Goal: Task Accomplishment & Management: Manage account settings

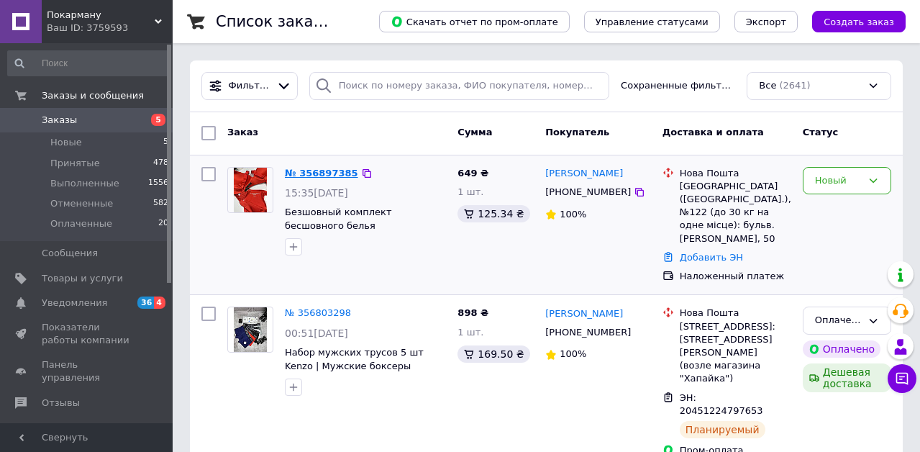
click at [301, 170] on link "№ 356897385" at bounding box center [321, 173] width 73 height 11
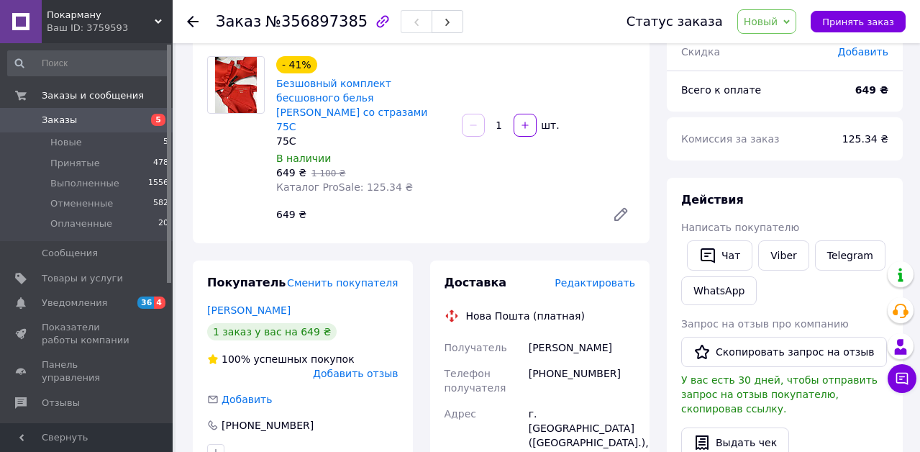
scroll to position [109, 0]
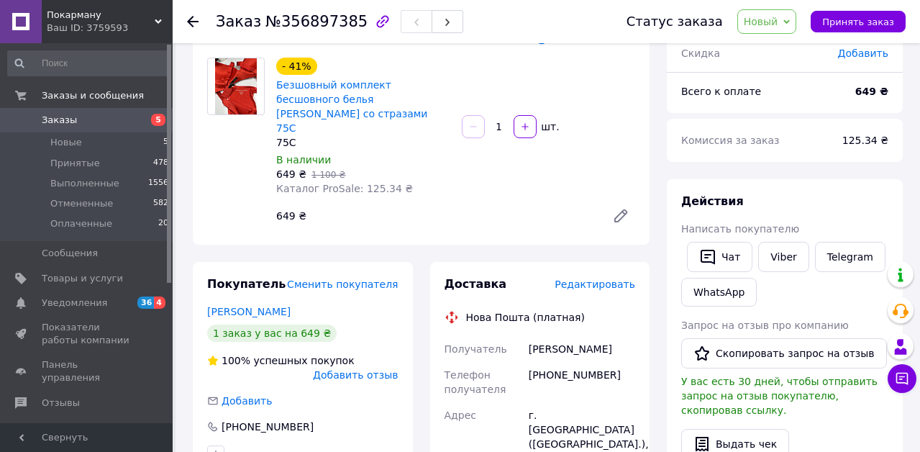
click at [98, 36] on div "Покарману Ваш ID: 3759593" at bounding box center [107, 21] width 131 height 43
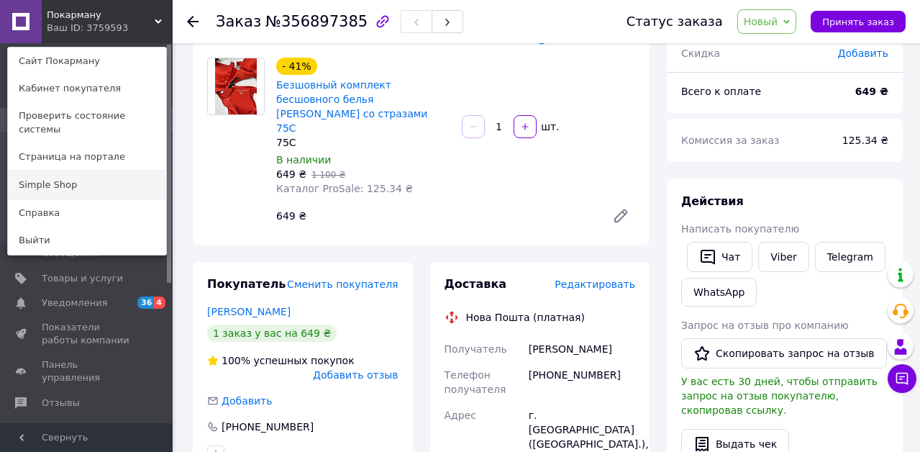
click at [91, 180] on link "Simple Shop" at bounding box center [87, 184] width 158 height 27
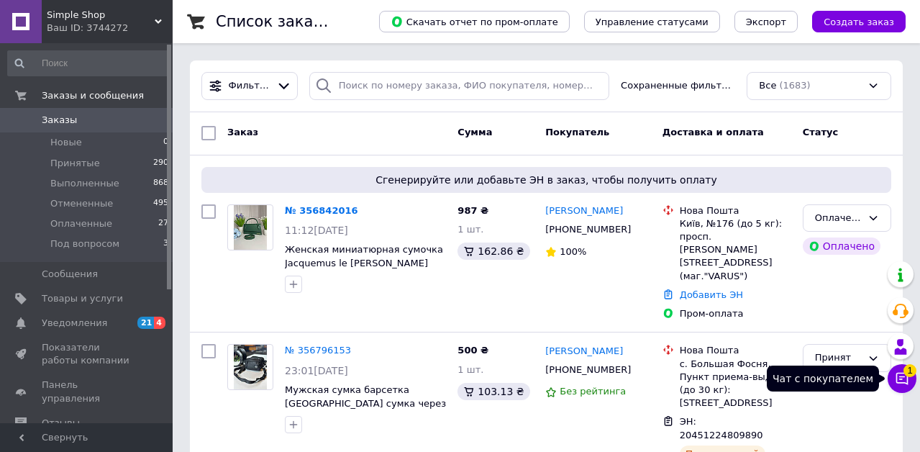
click at [900, 386] on button "Чат с покупателем 1" at bounding box center [902, 378] width 29 height 29
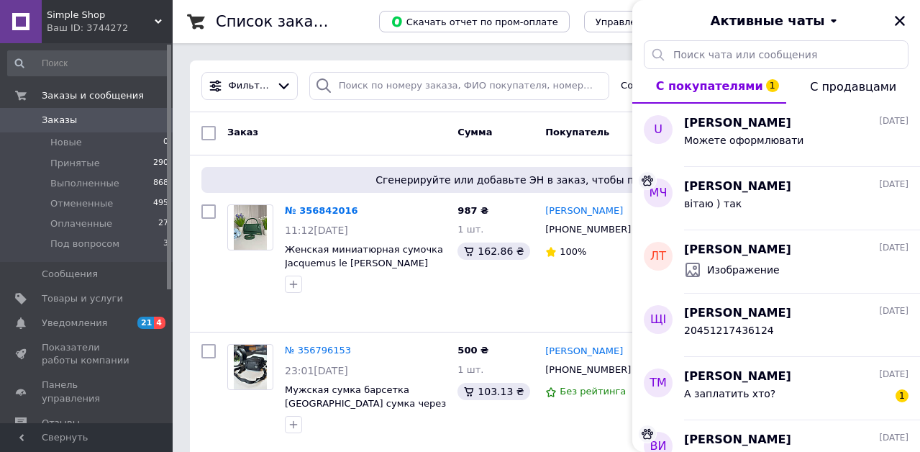
click at [105, 36] on div "Simple Shop Ваш ID: 3744272" at bounding box center [107, 21] width 131 height 43
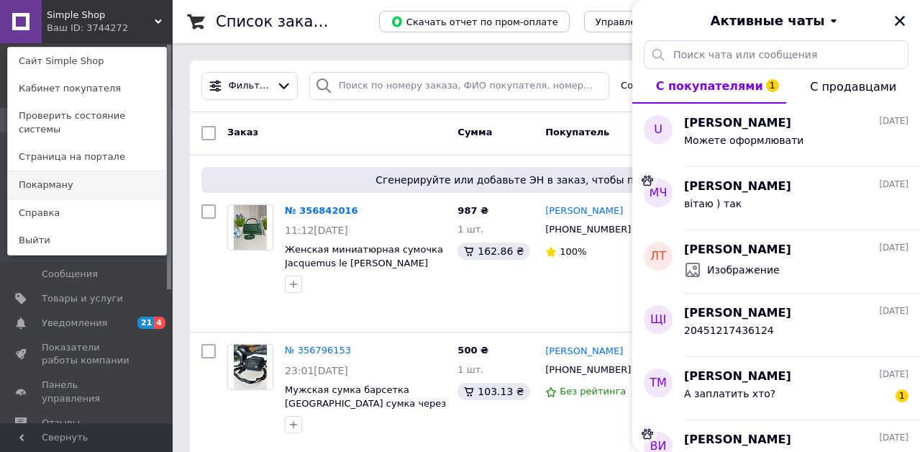
click at [108, 175] on link "Покарману" at bounding box center [87, 184] width 158 height 27
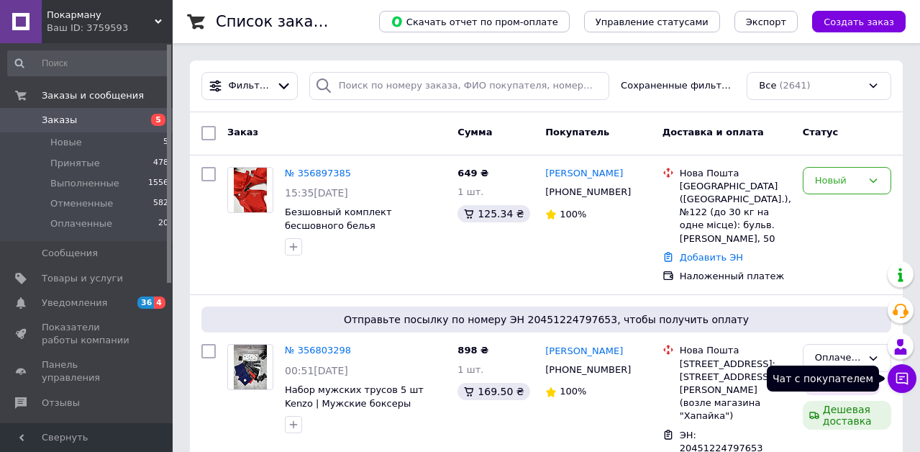
click at [911, 378] on button "Чат с покупателем" at bounding box center [902, 378] width 29 height 29
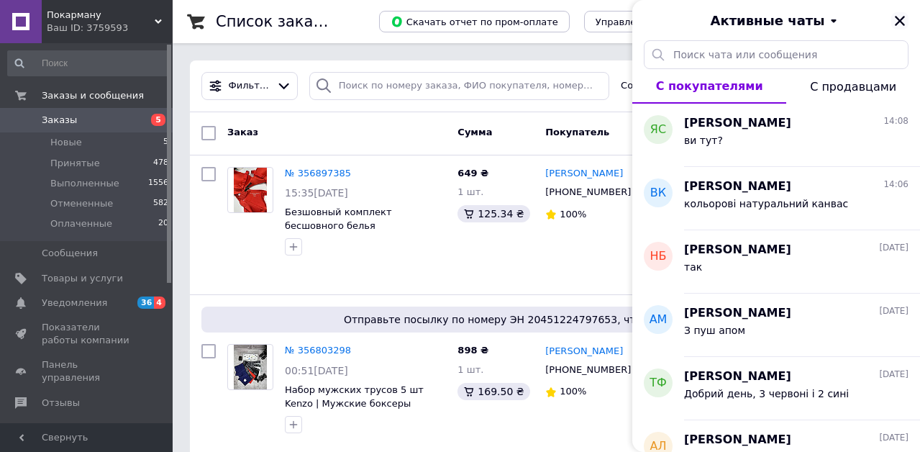
click at [897, 19] on icon "Закрыть" at bounding box center [900, 21] width 10 height 10
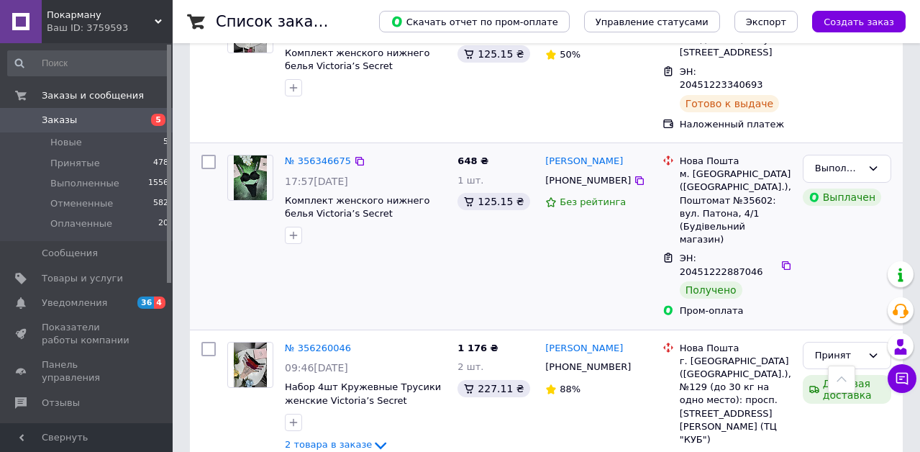
scroll to position [625, 0]
